Goal: Transaction & Acquisition: Purchase product/service

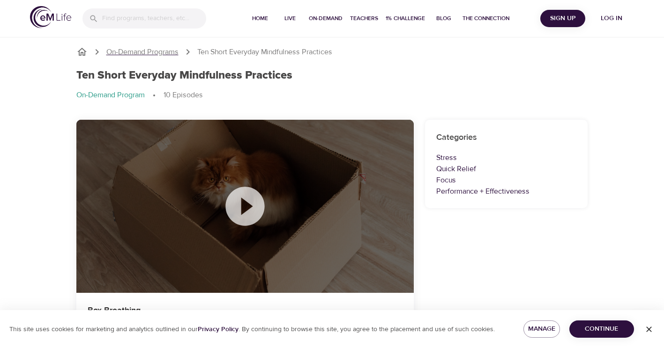
click at [178, 52] on p "On-Demand Programs" at bounding box center [142, 52] width 72 height 11
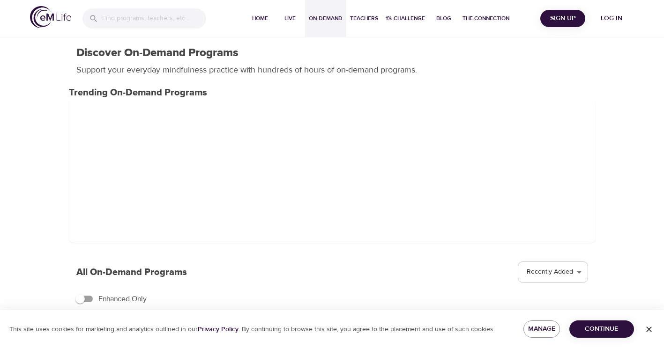
select select "recent"
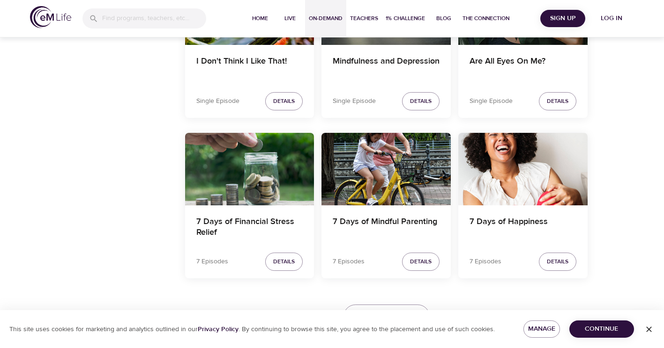
scroll to position [1658, 0]
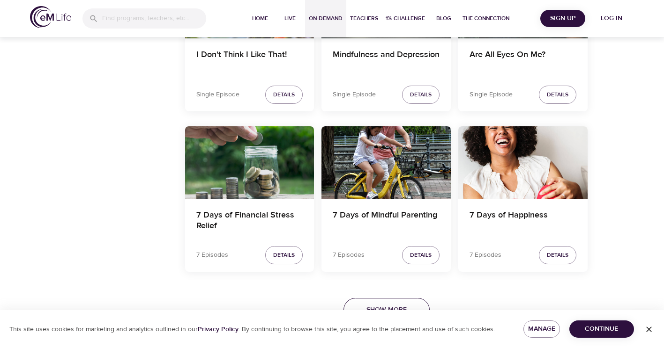
click at [385, 303] on button "Show More" at bounding box center [386, 310] width 86 height 24
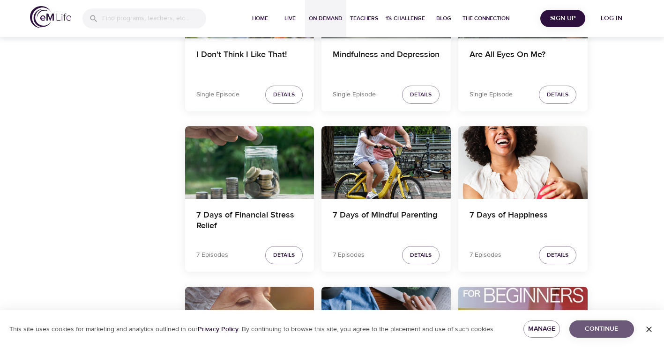
click at [618, 328] on span "Continue" at bounding box center [602, 330] width 50 height 12
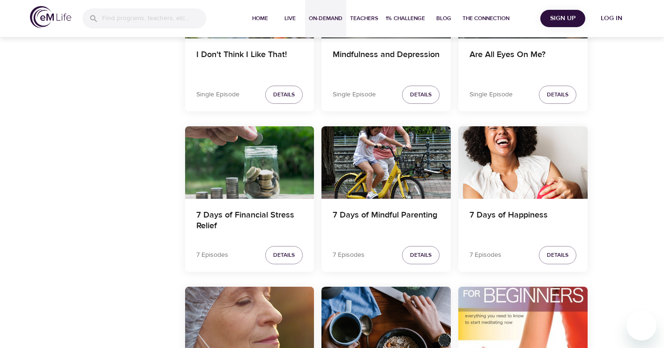
scroll to position [1846, 0]
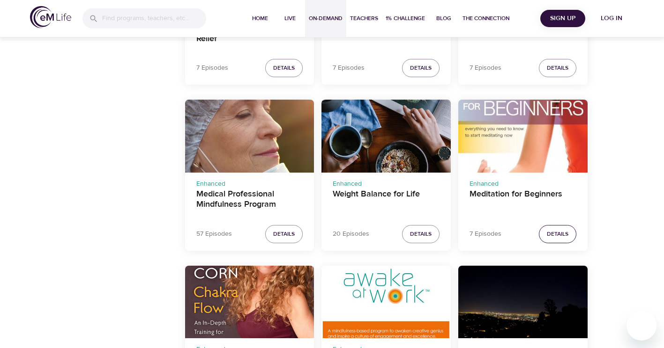
click at [553, 232] on span "Details" at bounding box center [558, 234] width 22 height 10
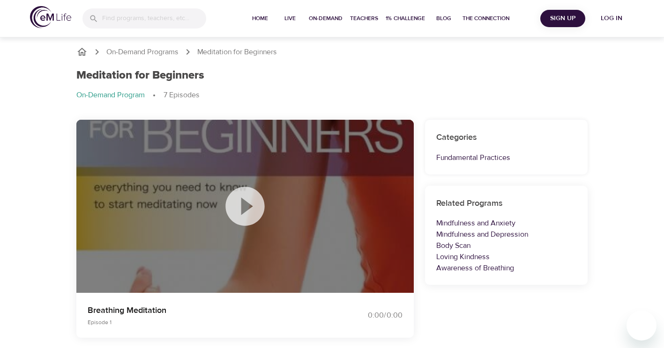
click at [252, 201] on icon at bounding box center [244, 206] width 39 height 39
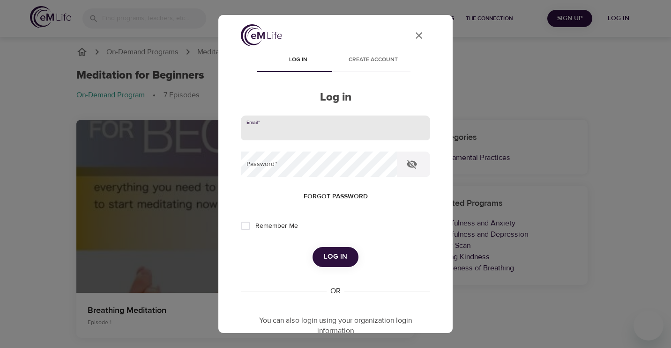
click at [328, 130] on input "email" at bounding box center [335, 128] width 189 height 25
type input "giovanna.x.cuccaro@gsk.com"
click at [312, 247] on button "Log in" at bounding box center [335, 257] width 46 height 20
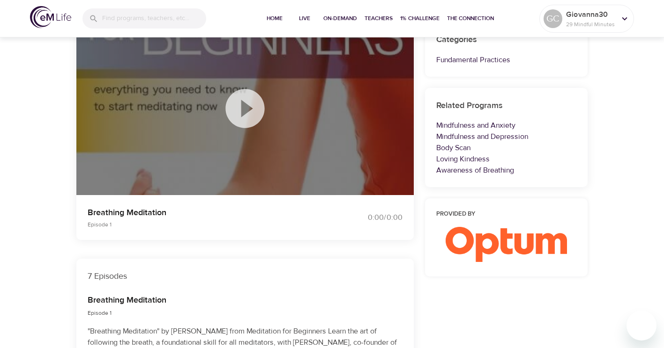
scroll to position [94, 0]
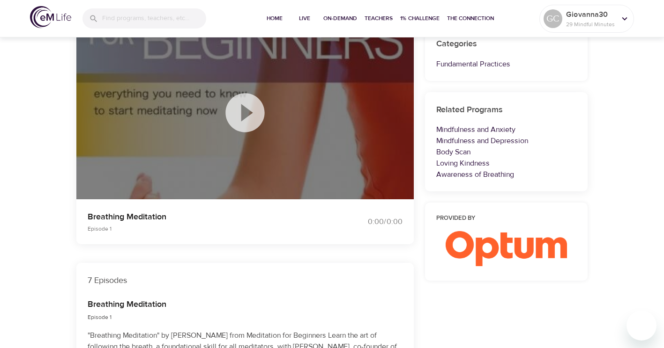
click at [243, 113] on icon at bounding box center [245, 112] width 47 height 47
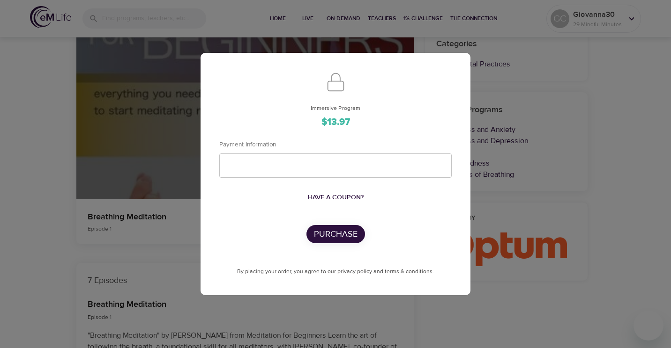
click at [151, 252] on div "Immersive Program $13.97 Payment Information Have a coupon? Purchase By placing…" at bounding box center [335, 174] width 671 height 348
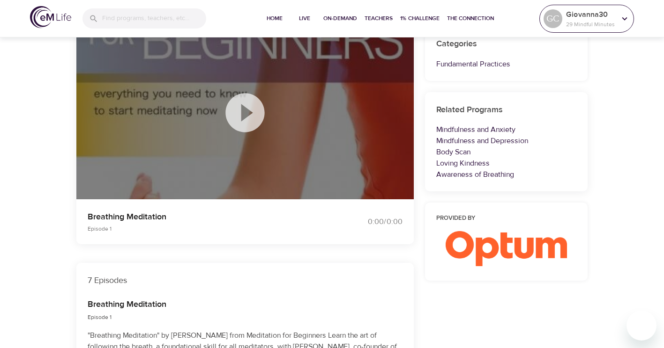
click at [625, 16] on icon at bounding box center [624, 19] width 10 height 10
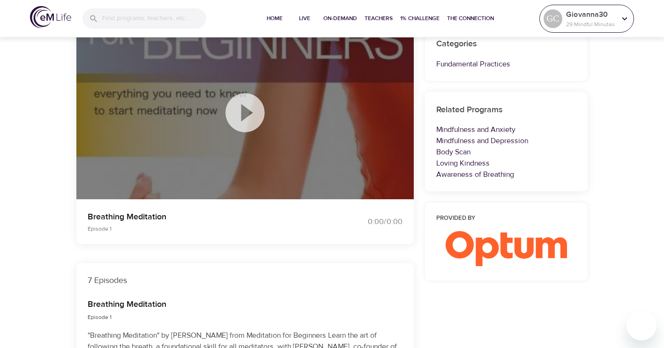
click at [621, 15] on icon at bounding box center [624, 19] width 10 height 10
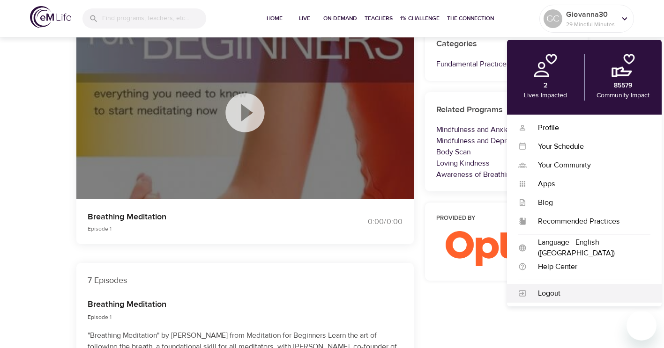
click at [529, 296] on div "Logout" at bounding box center [588, 293] width 124 height 11
